Goal: Task Accomplishment & Management: Manage account settings

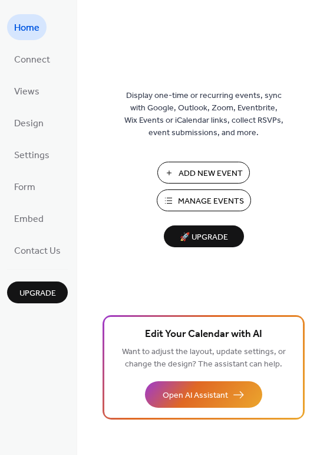
click at [208, 201] on span "Manage Events" at bounding box center [211, 201] width 66 height 12
click at [192, 197] on span "Manage Events" at bounding box center [211, 201] width 66 height 12
click at [24, 53] on span "Connect" at bounding box center [32, 60] width 36 height 19
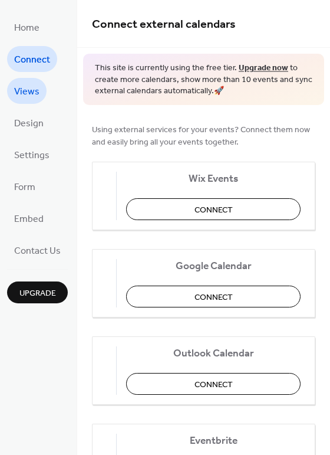
click at [22, 87] on span "Views" at bounding box center [26, 92] width 25 height 19
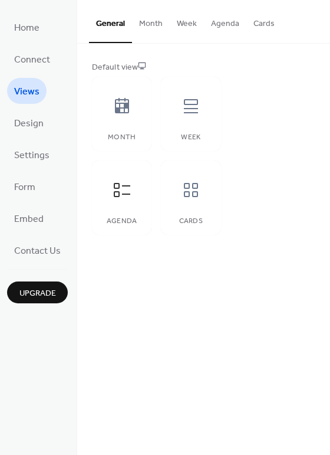
click at [258, 15] on button "Cards" at bounding box center [264, 21] width 35 height 42
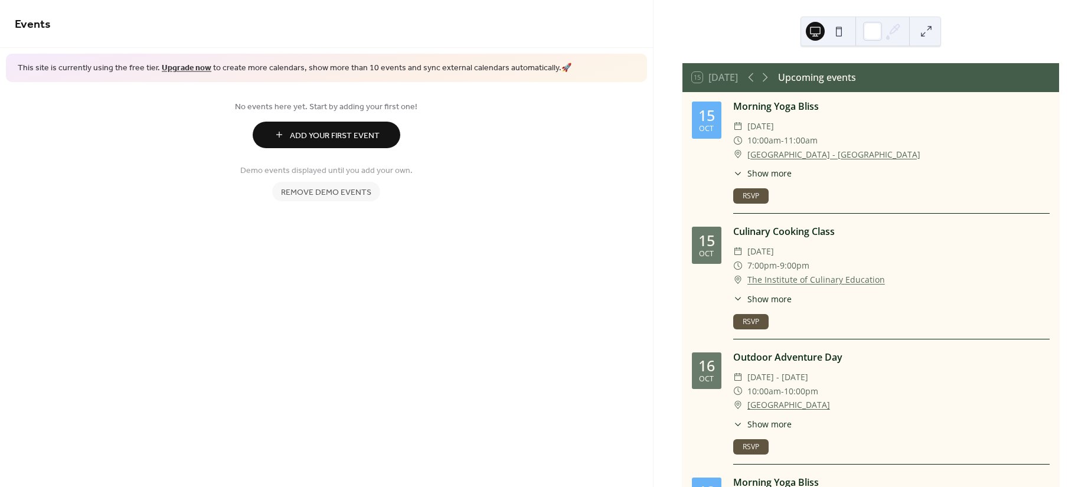
click at [763, 194] on button "RSVP" at bounding box center [750, 195] width 35 height 15
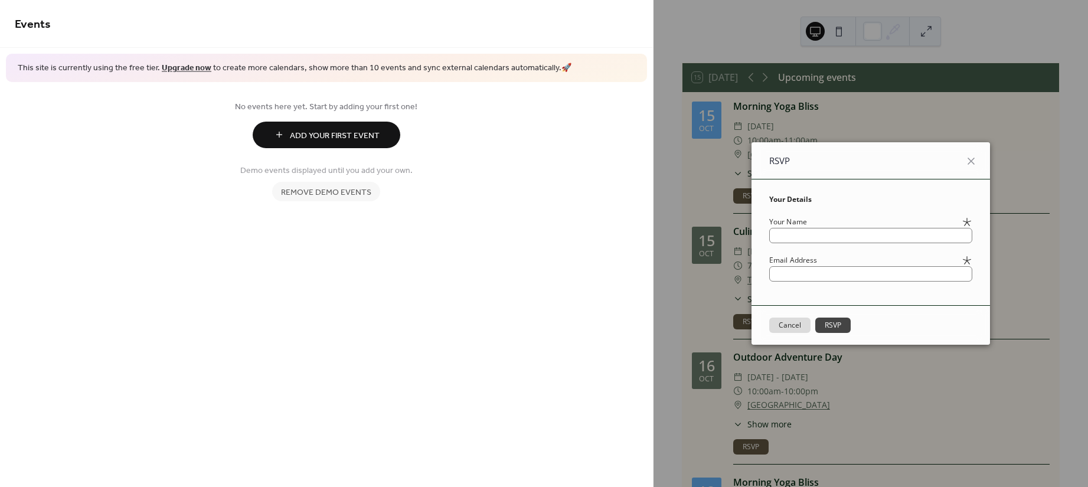
click at [778, 325] on button "Cancel" at bounding box center [789, 324] width 41 height 15
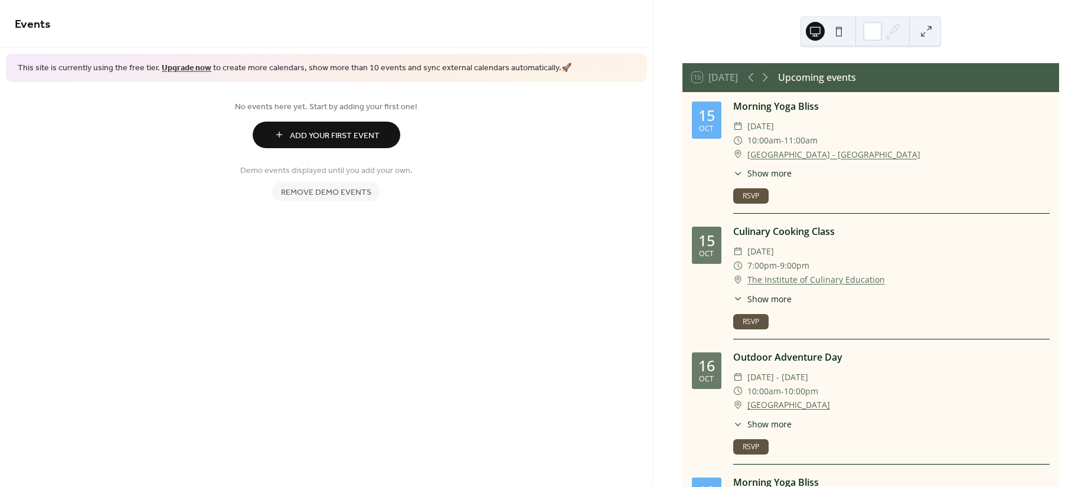
click at [385, 137] on button "Add Your First Event" at bounding box center [327, 135] width 148 height 27
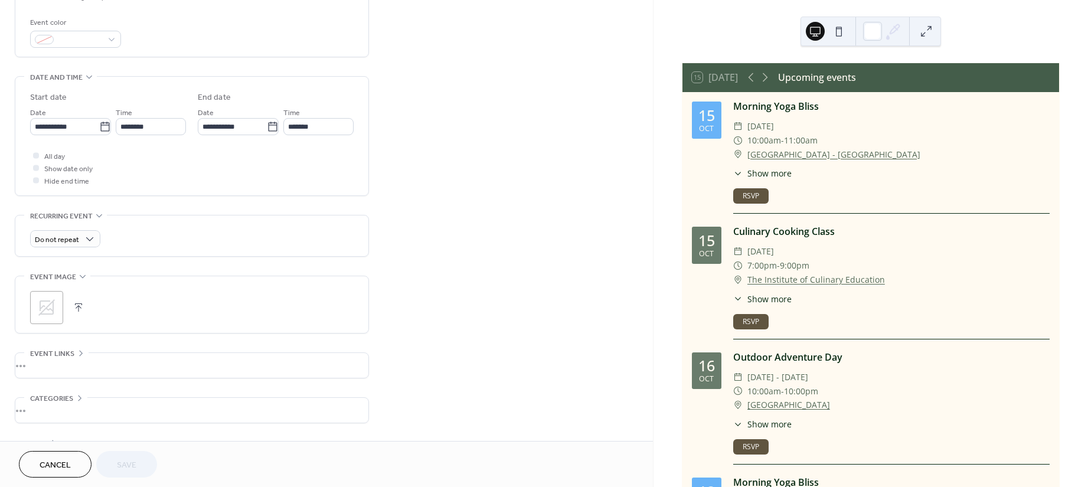
scroll to position [348, 0]
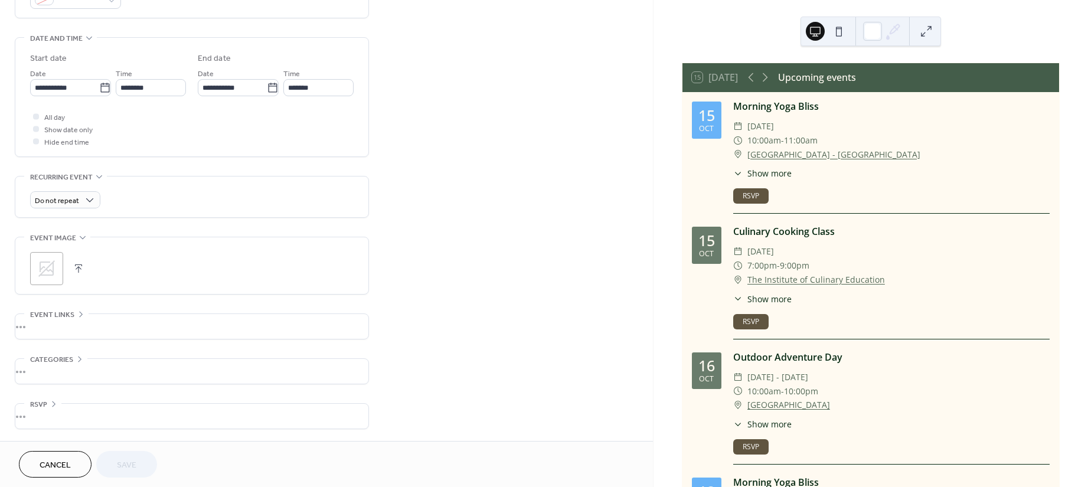
click at [35, 408] on div "•••" at bounding box center [191, 416] width 353 height 25
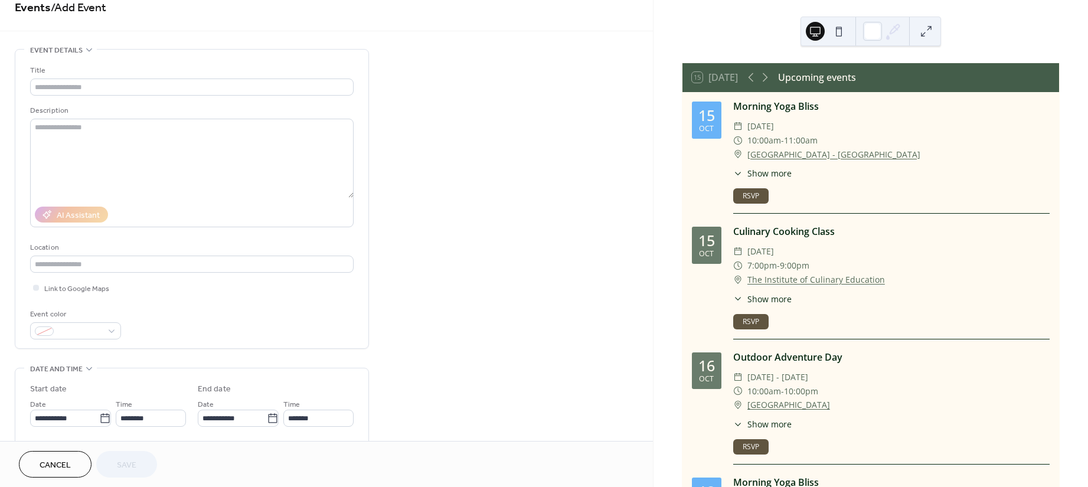
scroll to position [17, 0]
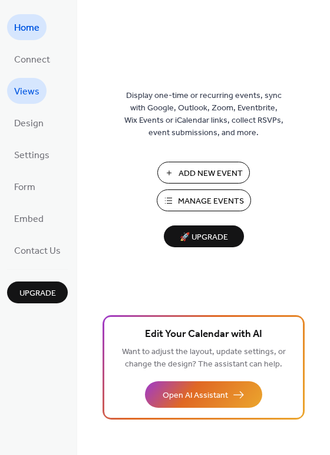
click at [27, 92] on span "Views" at bounding box center [26, 92] width 25 height 19
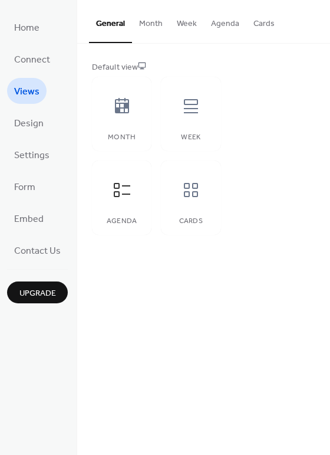
click at [251, 22] on button "Cards" at bounding box center [264, 21] width 35 height 42
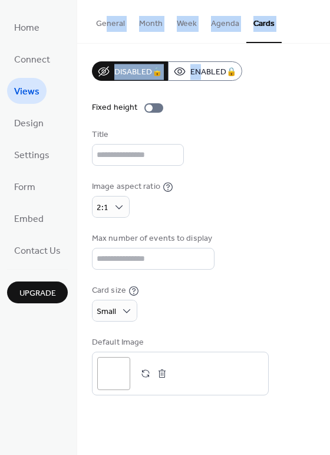
drag, startPoint x: 202, startPoint y: 70, endPoint x: 104, endPoint y: 20, distance: 110.6
click at [104, 20] on div "General Month Week Agenda Cards Default view Month Week Agenda Cards Disabled 🔒…" at bounding box center [203, 206] width 253 height 413
click at [103, 21] on button "General" at bounding box center [110, 21] width 43 height 42
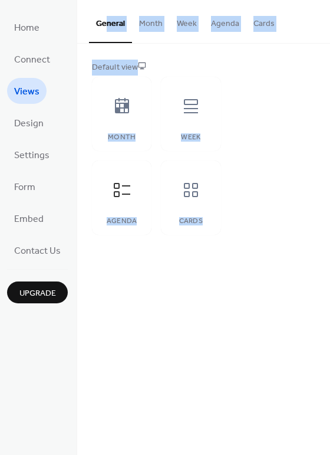
click at [154, 26] on button "Month" at bounding box center [151, 21] width 38 height 42
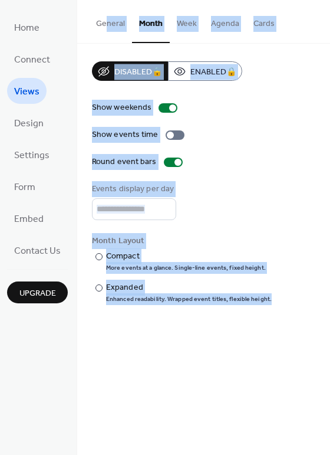
click at [116, 22] on button "General" at bounding box center [110, 21] width 43 height 42
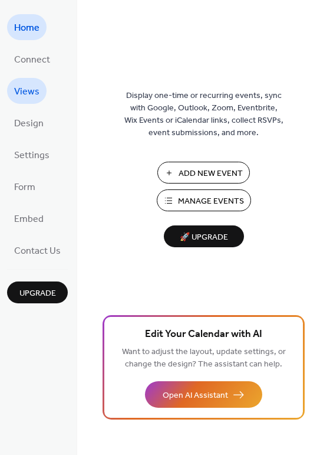
click at [24, 89] on span "Views" at bounding box center [26, 92] width 25 height 19
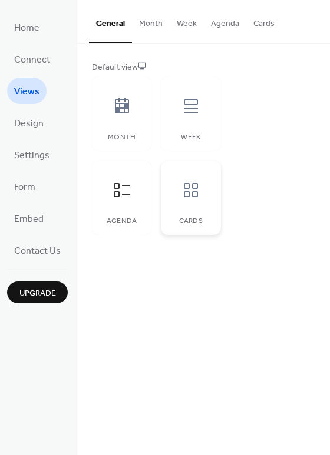
click at [191, 181] on icon at bounding box center [191, 190] width 19 height 19
click at [22, 156] on span "Settings" at bounding box center [31, 155] width 35 height 19
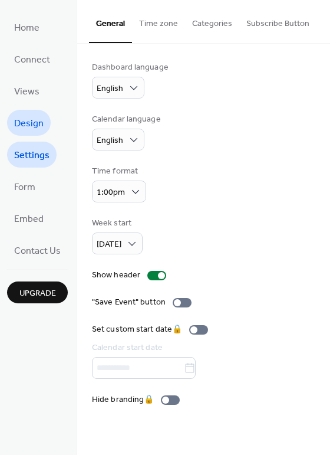
click at [28, 122] on span "Design" at bounding box center [29, 123] width 30 height 19
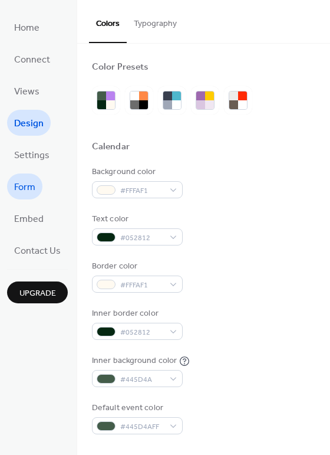
click at [22, 187] on span "Form" at bounding box center [24, 187] width 21 height 19
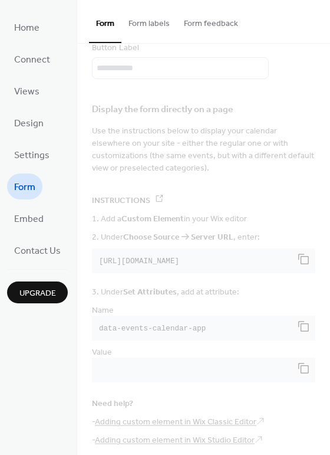
scroll to position [148, 0]
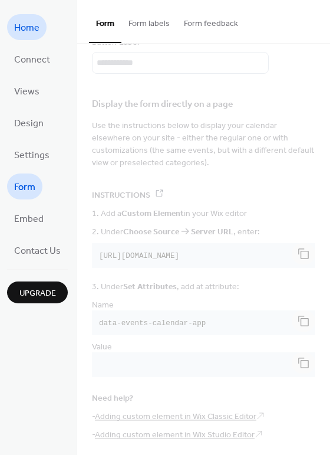
click at [31, 30] on span "Home" at bounding box center [26, 28] width 25 height 19
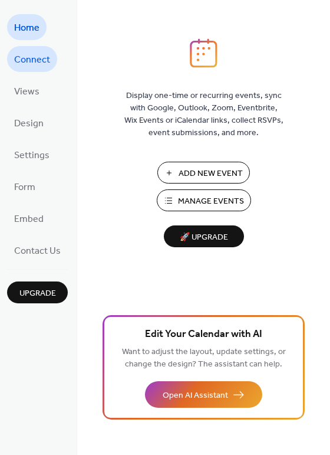
click at [24, 51] on span "Connect" at bounding box center [32, 60] width 36 height 19
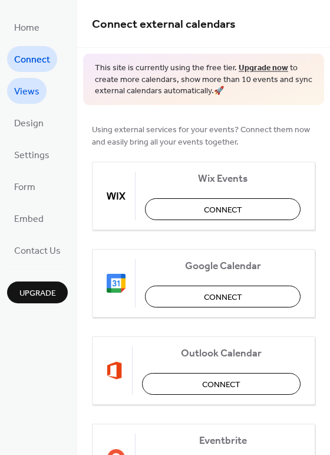
click at [25, 94] on span "Views" at bounding box center [26, 92] width 25 height 19
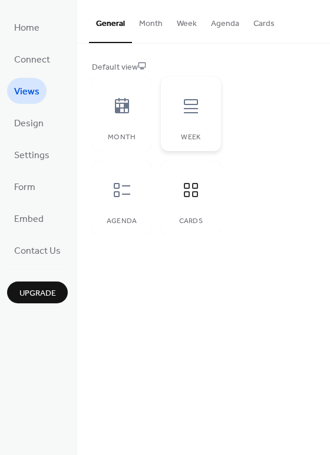
click at [186, 103] on icon at bounding box center [191, 106] width 19 height 19
click at [127, 197] on icon at bounding box center [122, 190] width 19 height 19
click at [34, 124] on span "Design" at bounding box center [29, 123] width 30 height 19
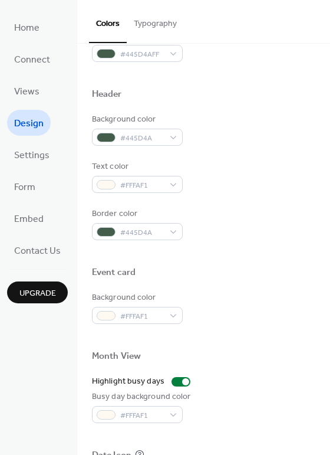
scroll to position [372, 0]
click at [35, 161] on span "Settings" at bounding box center [31, 155] width 35 height 19
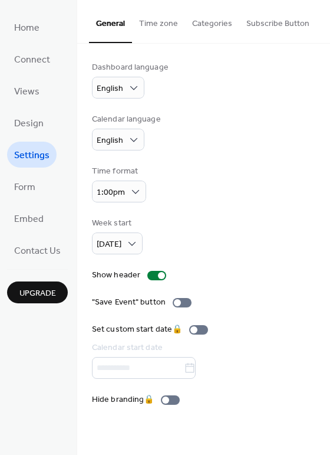
click at [258, 211] on div "Dashboard language English Calendar language English Time format 1:00pm Week st…" at bounding box center [204, 233] width 224 height 345
click at [208, 14] on button "Categories" at bounding box center [212, 21] width 54 height 42
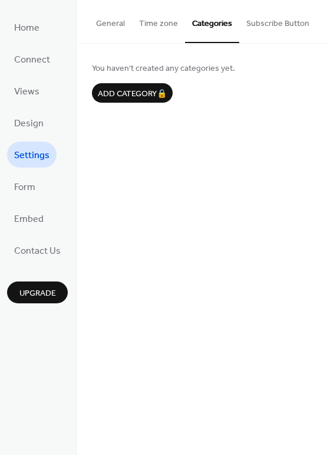
click at [277, 26] on button "Subscribe Button" at bounding box center [278, 21] width 77 height 42
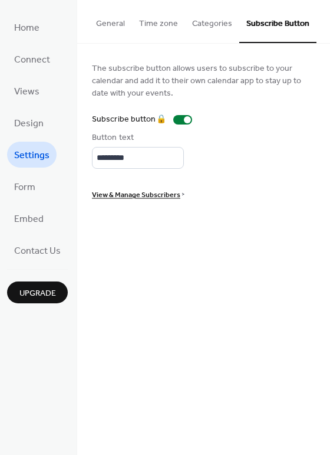
click at [163, 28] on button "Time zone" at bounding box center [158, 21] width 53 height 42
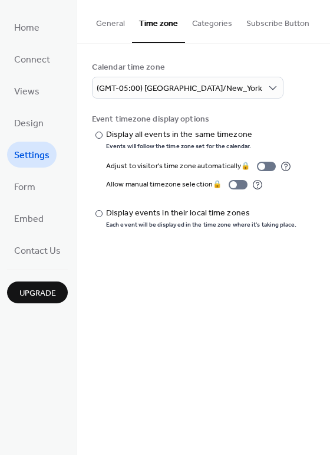
click at [106, 21] on button "General" at bounding box center [110, 21] width 43 height 42
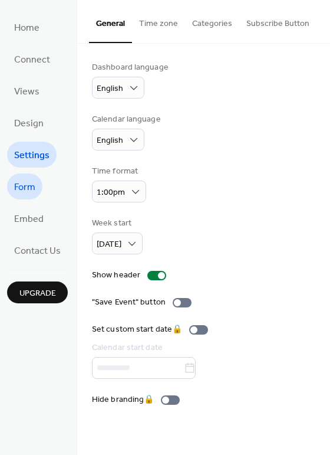
click at [21, 186] on span "Form" at bounding box center [24, 187] width 21 height 19
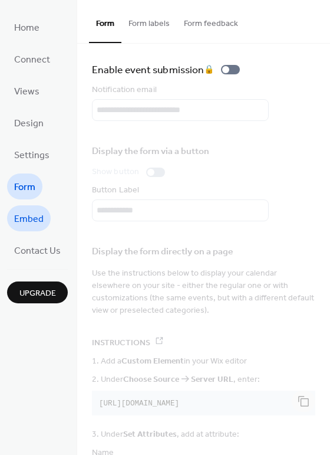
click at [19, 225] on span "Embed" at bounding box center [29, 219] width 30 height 19
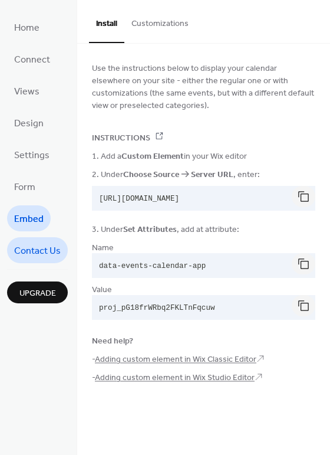
click at [30, 249] on span "Contact Us" at bounding box center [37, 251] width 47 height 19
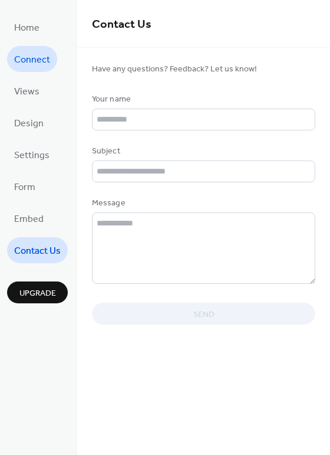
click at [29, 64] on span "Connect" at bounding box center [32, 60] width 36 height 19
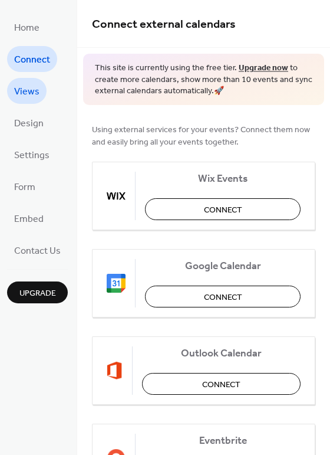
click at [29, 90] on span "Views" at bounding box center [26, 92] width 25 height 19
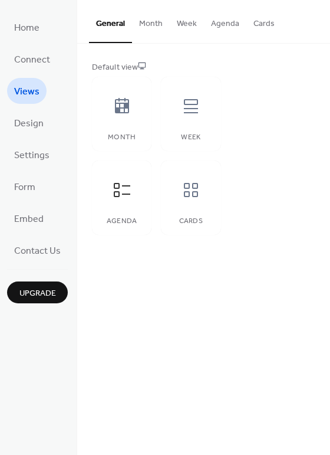
click at [260, 22] on button "Cards" at bounding box center [264, 21] width 35 height 42
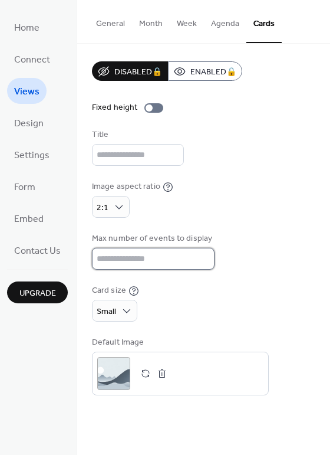
click at [114, 261] on input "*" at bounding box center [153, 259] width 123 height 22
drag, startPoint x: 106, startPoint y: 260, endPoint x: 78, endPoint y: 259, distance: 28.3
click at [78, 259] on div "Disabled 🔒 Enabled 🔒 Fixed height Title Image aspect ratio 2:1 Max number of ev…" at bounding box center [203, 228] width 253 height 369
type input "*"
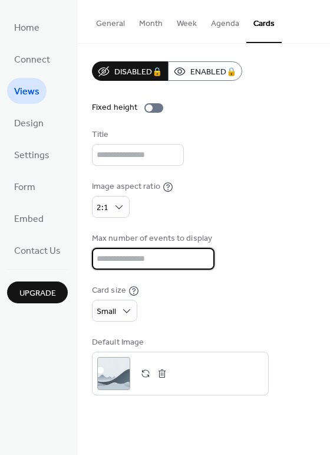
click at [243, 181] on div "Image aspect ratio 2:1" at bounding box center [204, 199] width 224 height 37
click at [109, 24] on button "General" at bounding box center [110, 21] width 43 height 42
